Goal: Information Seeking & Learning: Learn about a topic

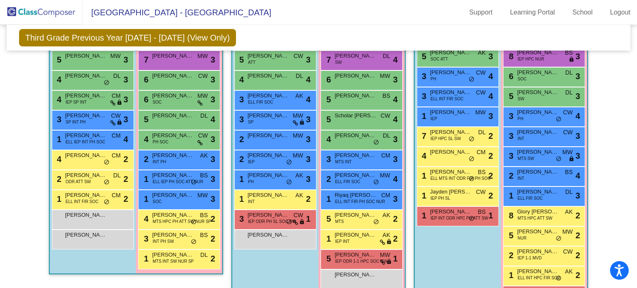
scroll to position [604, 0]
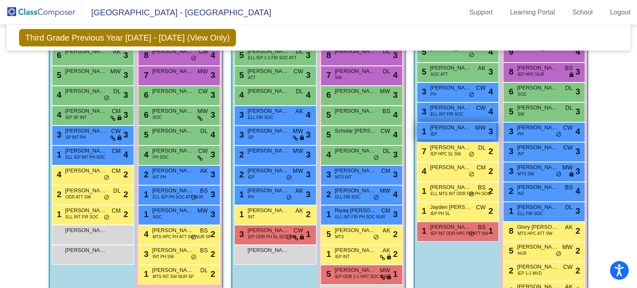
click at [448, 131] on div "1 Maximus [PERSON_NAME] IEP MW lock do_not_disturb_alt 3" at bounding box center [456, 131] width 79 height 17
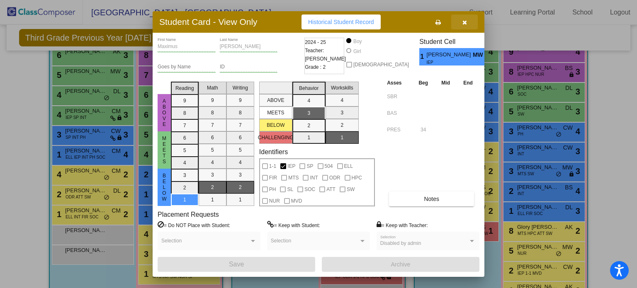
click at [469, 23] on button "button" at bounding box center [464, 22] width 27 height 15
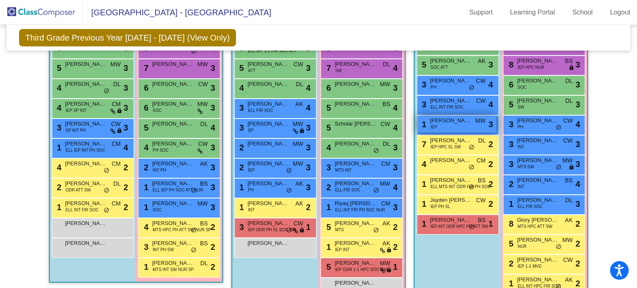
scroll to position [609, 0]
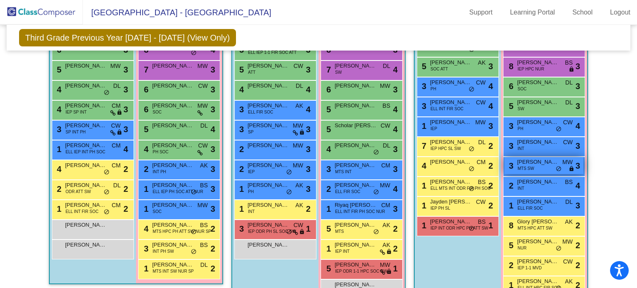
click at [577, 161] on span "3" at bounding box center [578, 166] width 5 height 12
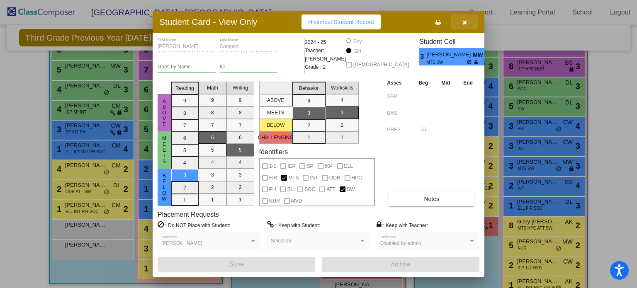
click at [463, 28] on button "button" at bounding box center [464, 22] width 27 height 15
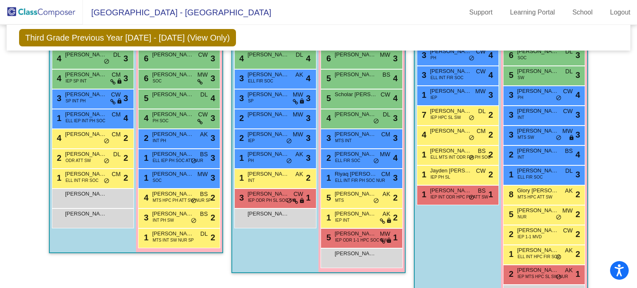
scroll to position [641, 0]
click at [558, 168] on div "1 [PERSON_NAME] ELL FIR SOC DL lock do_not_disturb_alt 3" at bounding box center [544, 174] width 79 height 17
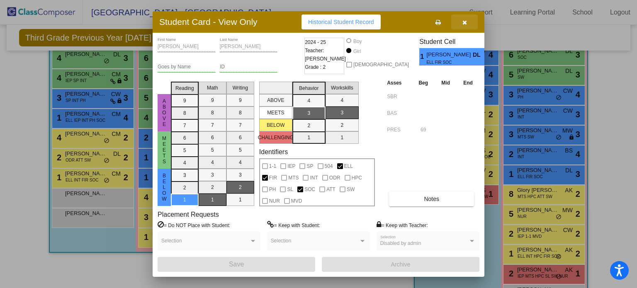
click at [466, 25] on icon "button" at bounding box center [465, 23] width 5 height 6
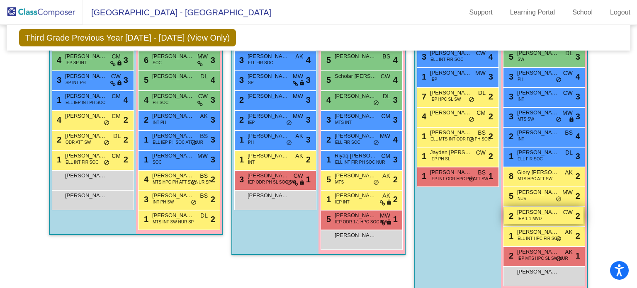
scroll to position [659, 0]
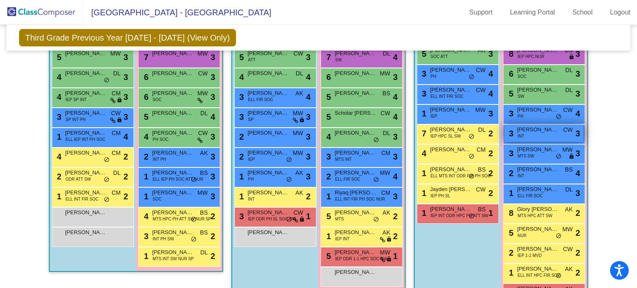
scroll to position [620, 0]
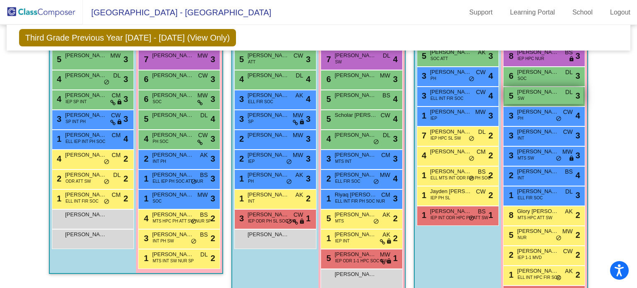
click at [578, 95] on span "3" at bounding box center [578, 96] width 5 height 12
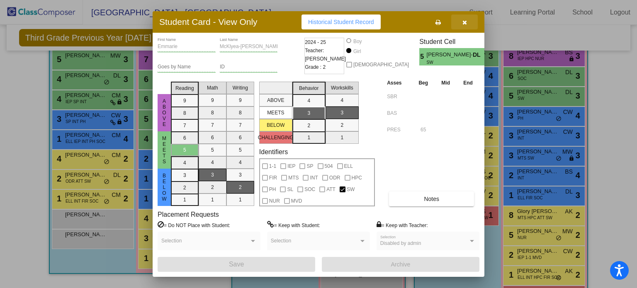
click at [467, 25] on button "button" at bounding box center [464, 22] width 27 height 15
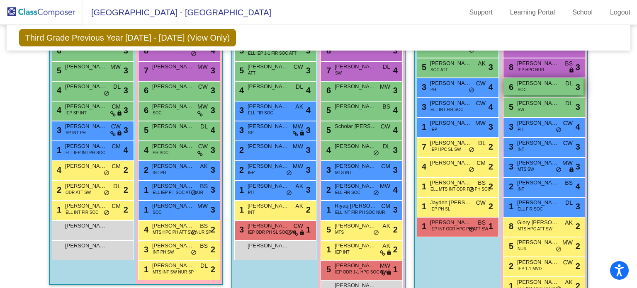
scroll to position [609, 0]
click at [595, 108] on div "Hallway - Hallway Class picture_as_pdf Add Student First Name Last Name Student…" at bounding box center [319, 1] width 612 height 695
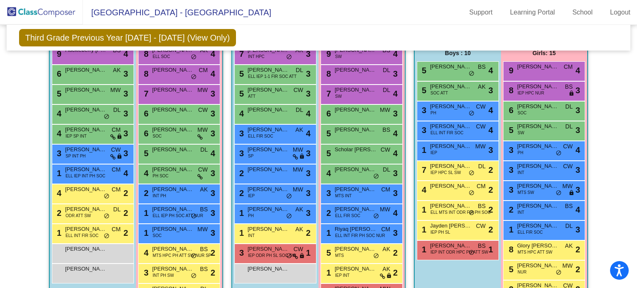
scroll to position [586, 0]
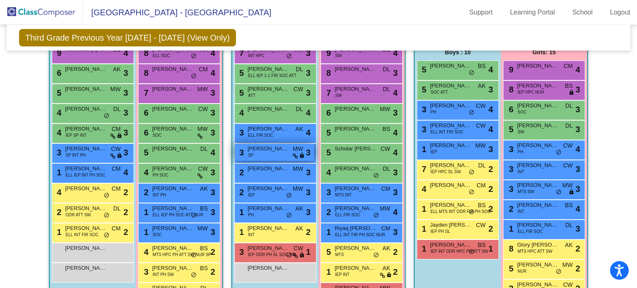
click at [293, 154] on icon at bounding box center [295, 157] width 5 height 6
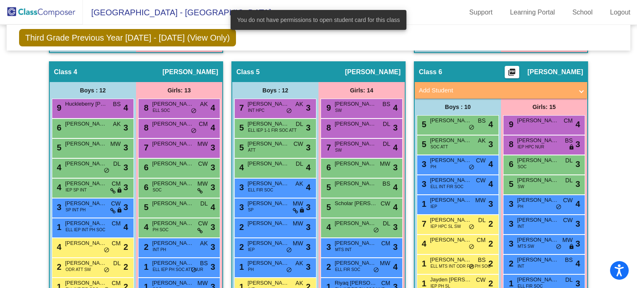
scroll to position [531, 0]
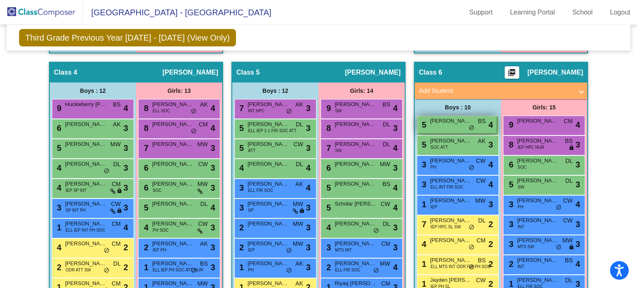
click at [463, 121] on span "[PERSON_NAME]" at bounding box center [450, 121] width 41 height 8
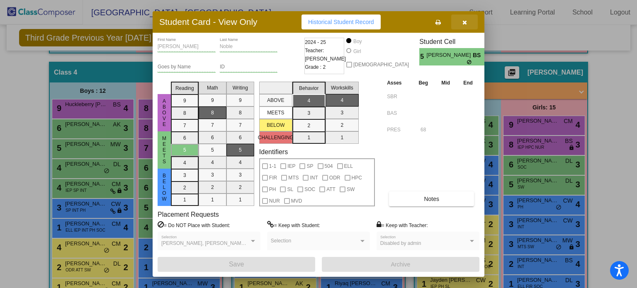
click at [463, 25] on icon "button" at bounding box center [465, 23] width 5 height 6
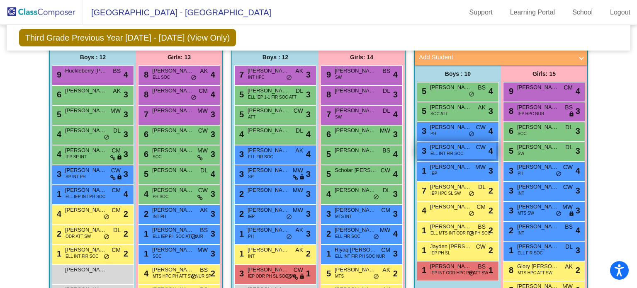
scroll to position [566, 0]
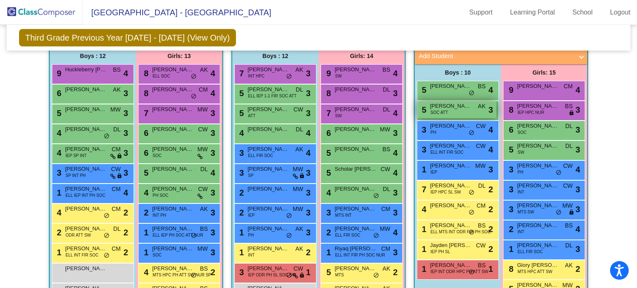
click at [473, 111] on div "5 [PERSON_NAME] SOC ATT AK lock do_not_disturb_alt 3" at bounding box center [456, 109] width 79 height 17
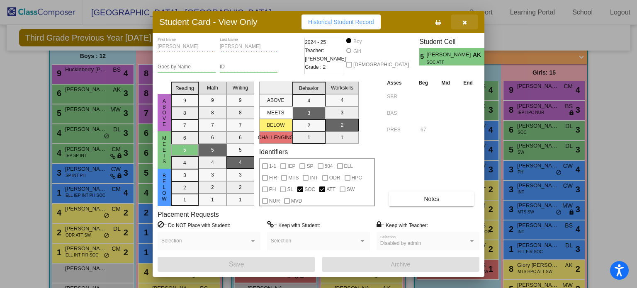
click at [463, 24] on icon "button" at bounding box center [465, 23] width 5 height 6
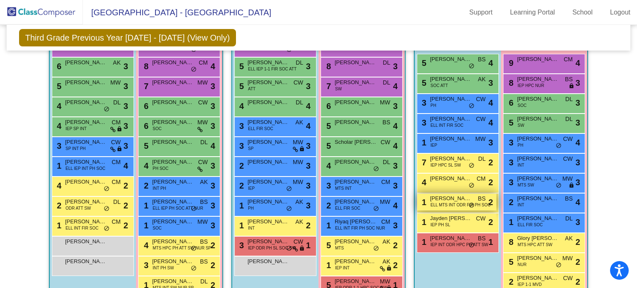
scroll to position [592, 0]
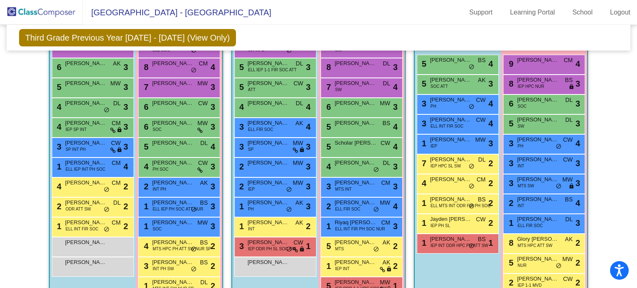
click at [486, 250] on div "1 [PERSON_NAME] IEP INT ODR HPC PH ATT SW BS lock do_not_disturb_alt 1" at bounding box center [458, 244] width 82 height 20
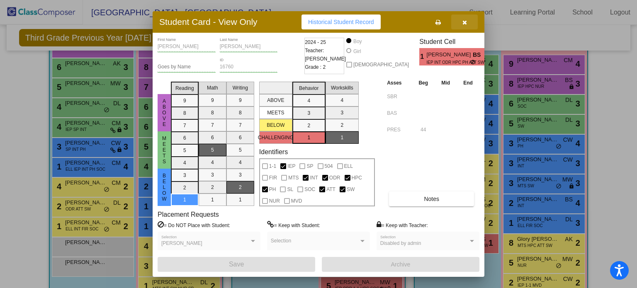
click at [465, 21] on icon "button" at bounding box center [465, 23] width 5 height 6
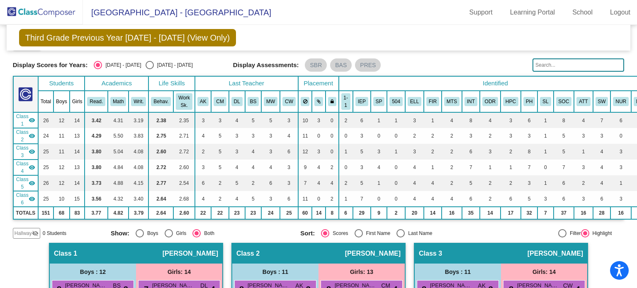
scroll to position [0, 0]
